Goal: Find specific page/section: Find specific page/section

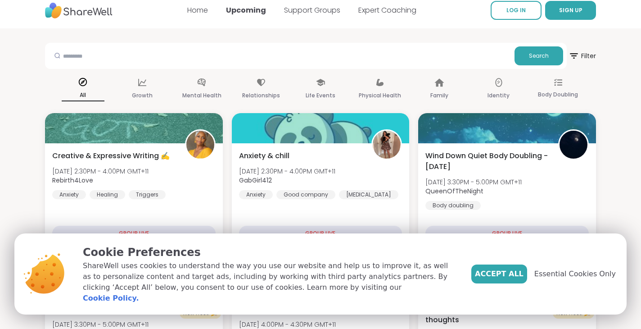
scroll to position [8, 0]
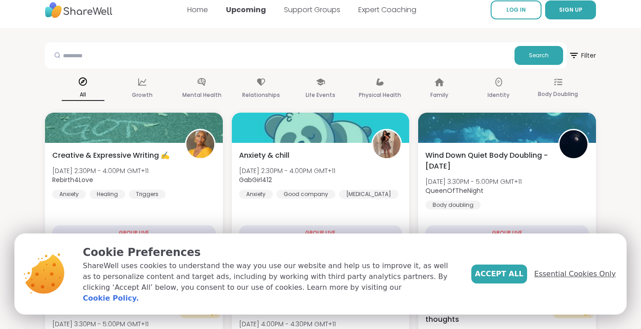
click at [576, 277] on span "Essential Cookies Only" at bounding box center [574, 273] width 81 height 11
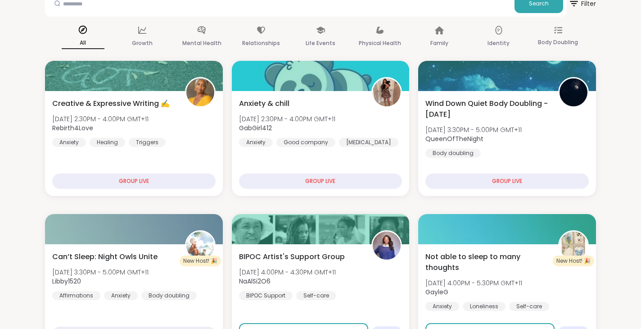
scroll to position [0, 0]
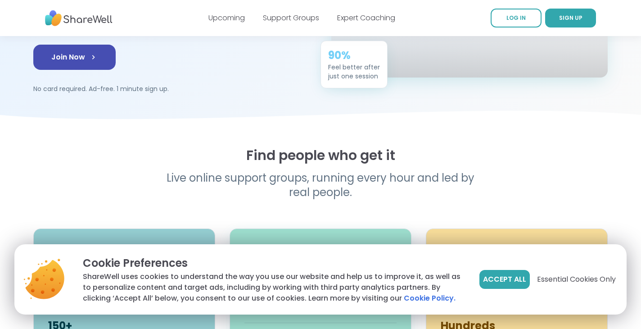
scroll to position [186, 0]
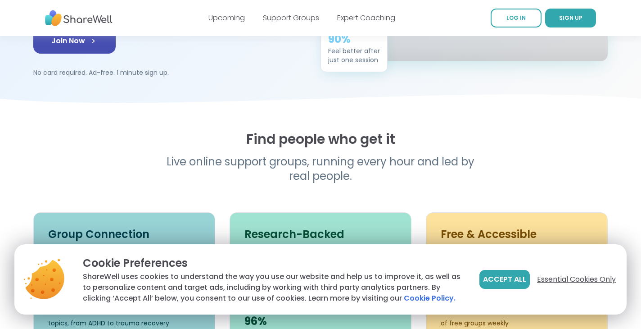
click at [565, 279] on span "Essential Cookies Only" at bounding box center [576, 279] width 79 height 11
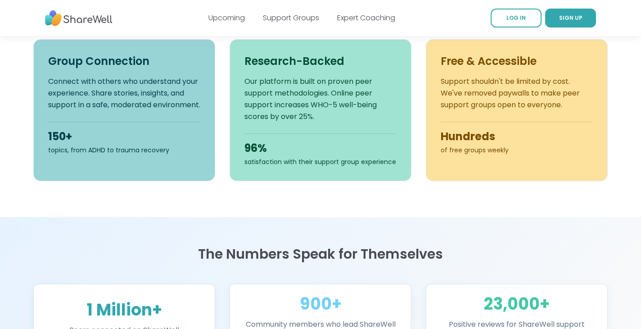
scroll to position [0, 0]
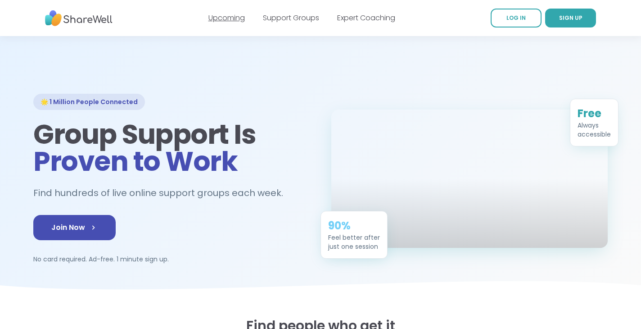
click at [227, 22] on link "Upcoming" at bounding box center [226, 18] width 36 height 10
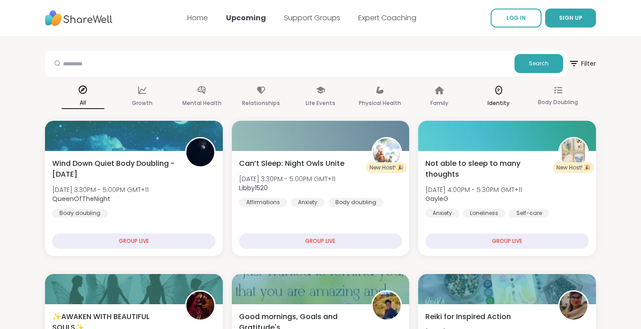
click at [500, 90] on icon at bounding box center [499, 90] width 10 height 10
